Goal: Task Accomplishment & Management: Use online tool/utility

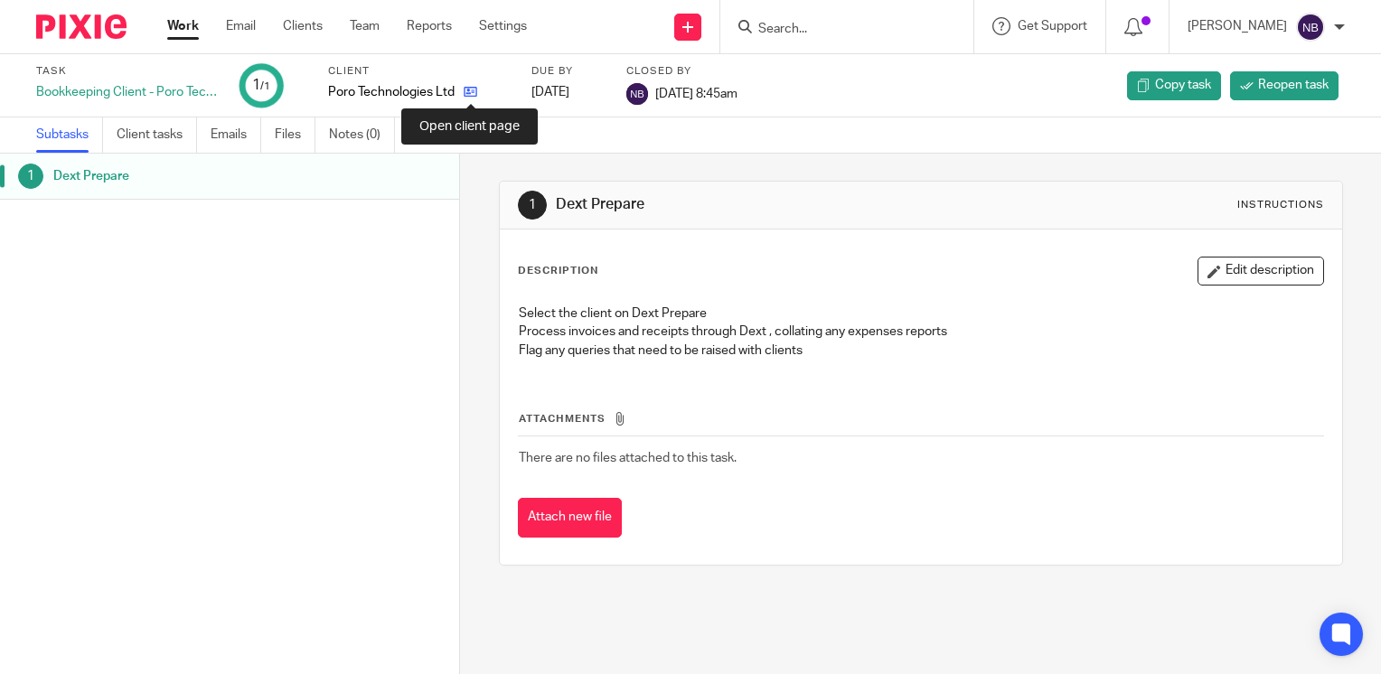
drag, startPoint x: 0, startPoint y: 0, endPoint x: 473, endPoint y: 92, distance: 481.5
click at [473, 92] on icon at bounding box center [471, 92] width 14 height 14
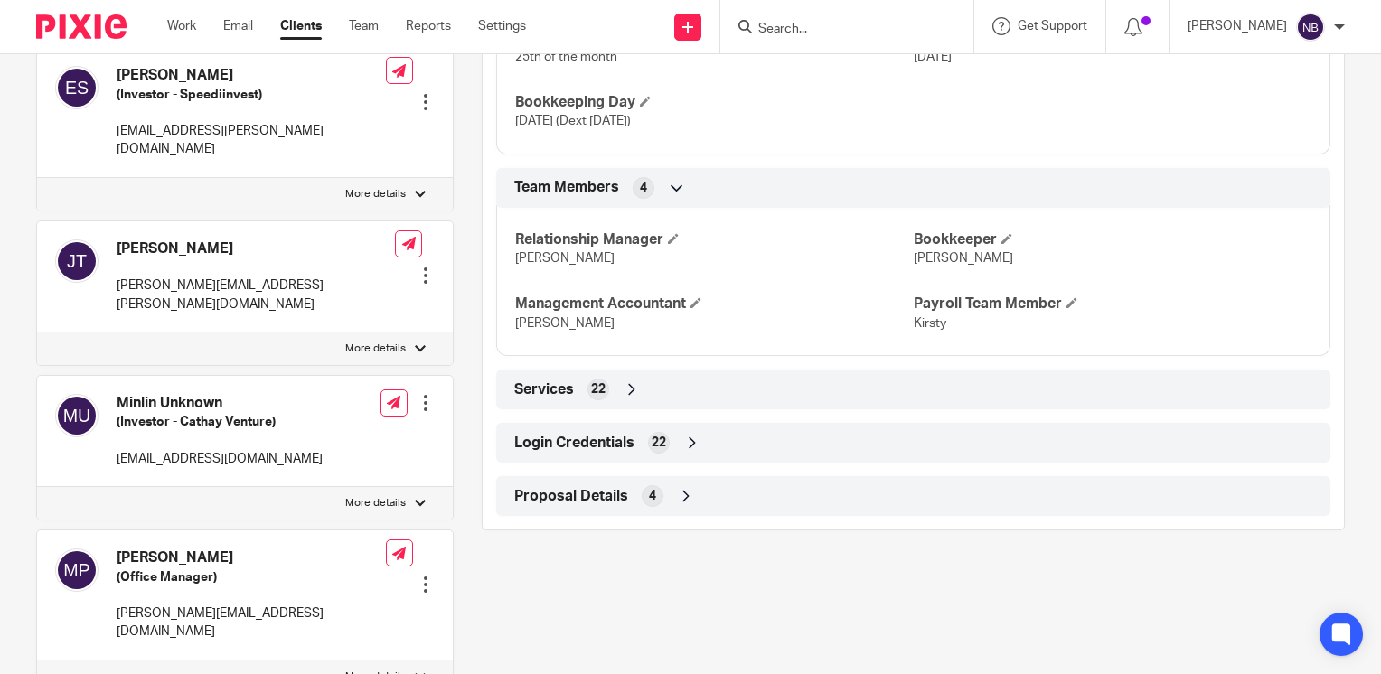
scroll to position [1356, 0]
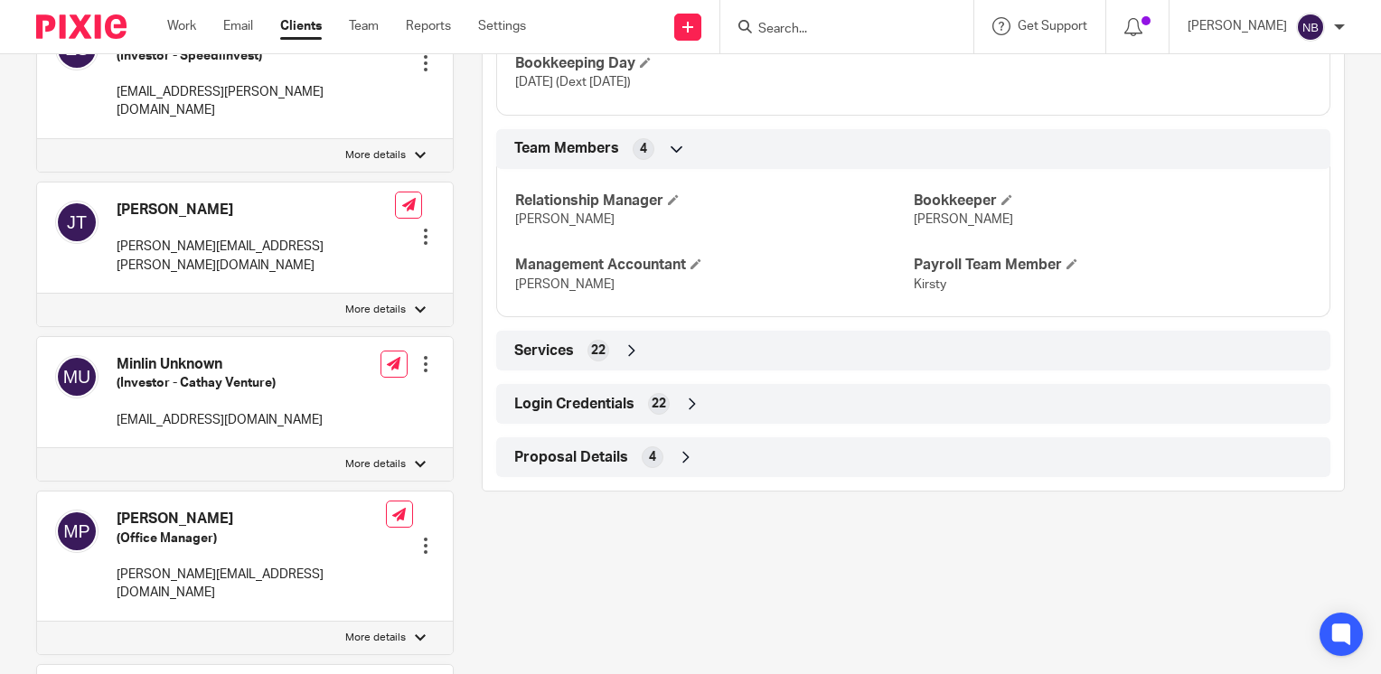
click at [686, 413] on icon at bounding box center [692, 404] width 18 height 18
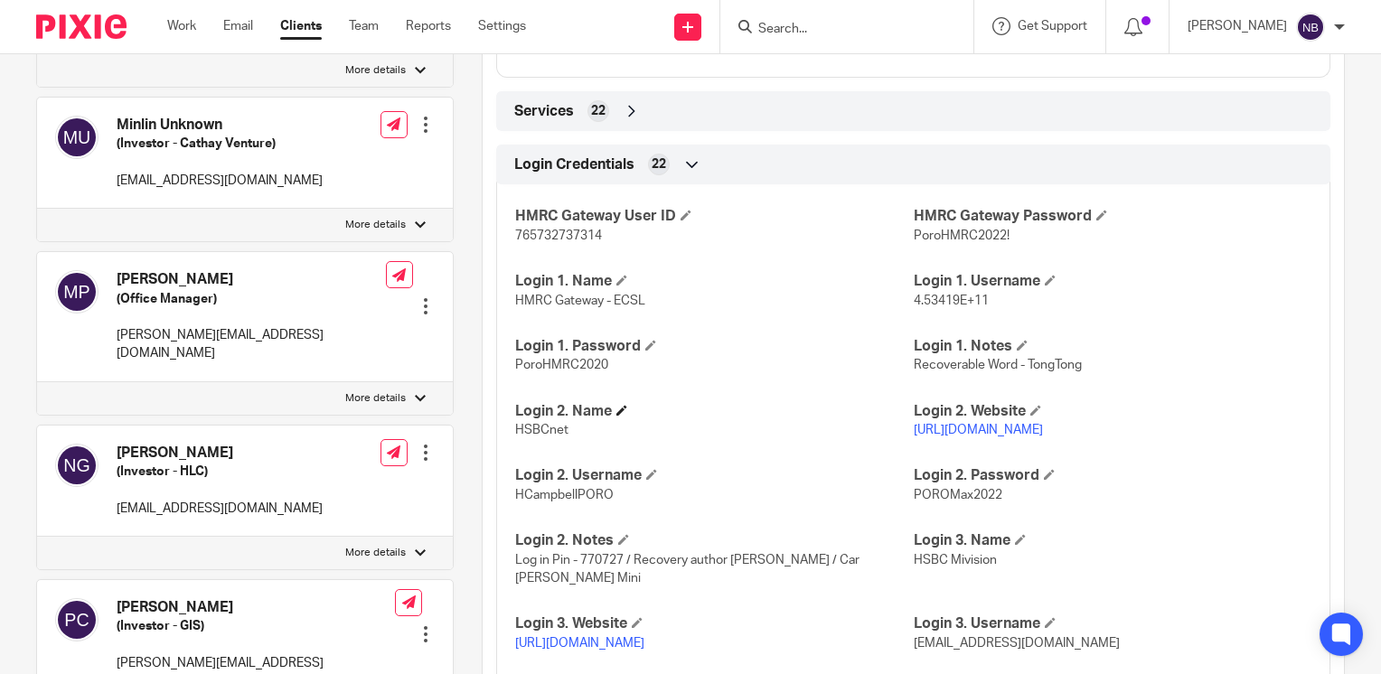
scroll to position [1598, 0]
drag, startPoint x: 1063, startPoint y: 446, endPoint x: 905, endPoint y: 452, distance: 158.2
click at [914, 437] on p "[URL][DOMAIN_NAME]" at bounding box center [1113, 428] width 398 height 18
copy link "[URL][DOMAIN_NAME]"
drag, startPoint x: 613, startPoint y: 512, endPoint x: 496, endPoint y: 515, distance: 116.6
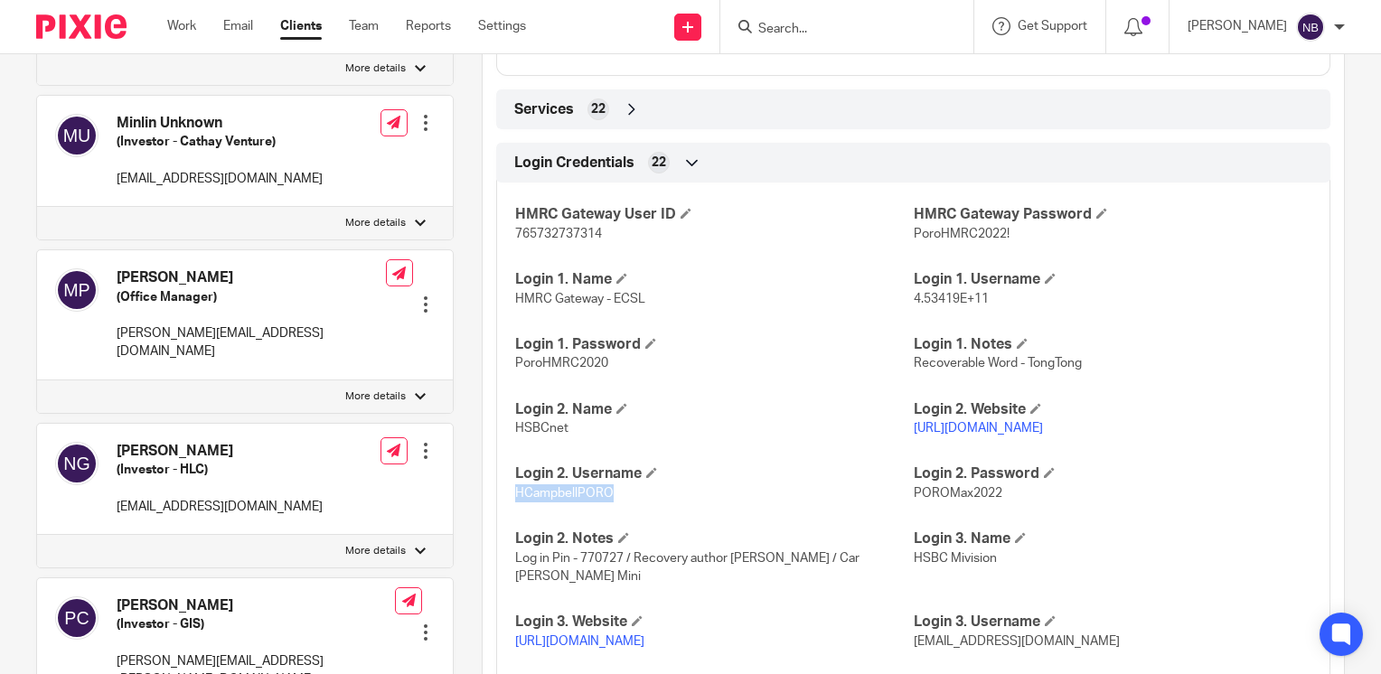
click at [496, 515] on div "HMRC Gateway User ID 765732737314 HMRC Gateway Password PoroHMRC2022! Login 1. …" at bounding box center [913, 551] width 834 height 764
copy span "HCampbellPORO"
